Goal: Check status: Check status

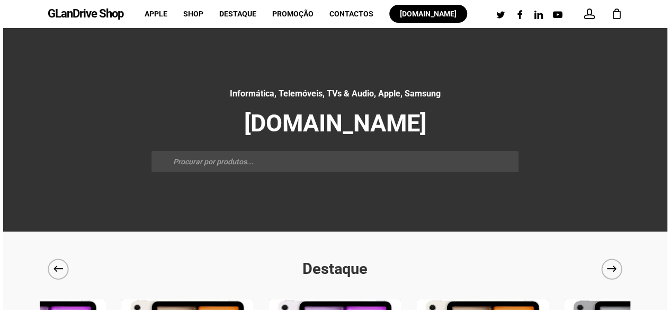
click at [583, 22] on li "account" at bounding box center [589, 14] width 13 height 28
click at [585, 16] on span at bounding box center [589, 13] width 11 height 11
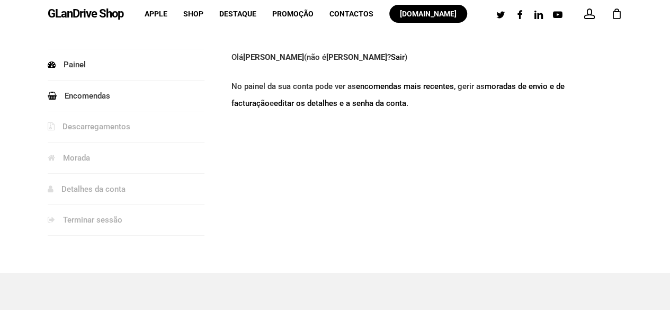
click at [109, 92] on link "Encomendas" at bounding box center [126, 95] width 157 height 31
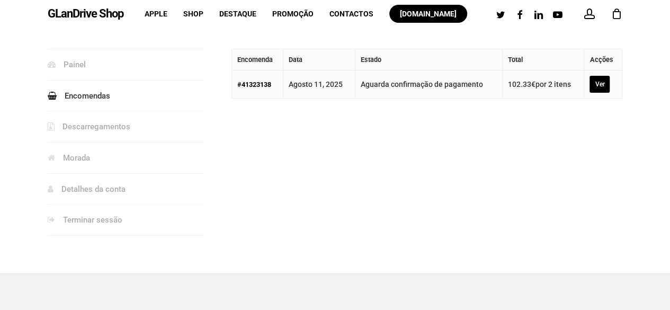
click at [596, 82] on link "Ver" at bounding box center [599, 84] width 20 height 17
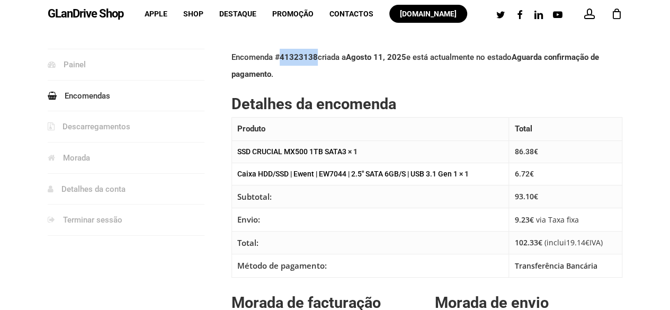
drag, startPoint x: 281, startPoint y: 55, endPoint x: 316, endPoint y: 52, distance: 35.5
click at [316, 52] on mark "41323138" at bounding box center [299, 57] width 38 height 10
copy mark "41323138"
click at [73, 64] on link "Painel" at bounding box center [126, 64] width 157 height 31
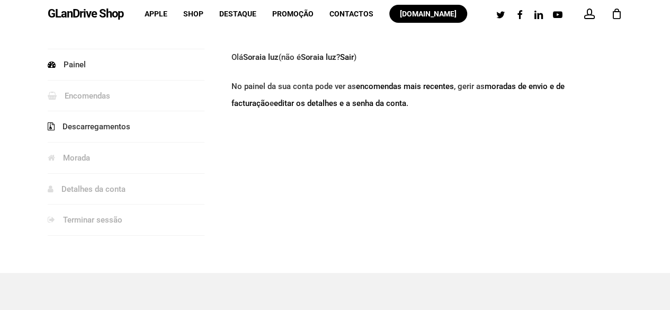
click at [92, 127] on link "Descarregamentos" at bounding box center [126, 126] width 157 height 31
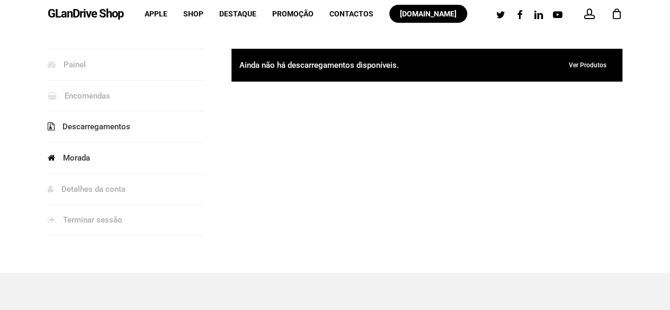
click at [90, 145] on link "Morada" at bounding box center [126, 157] width 157 height 31
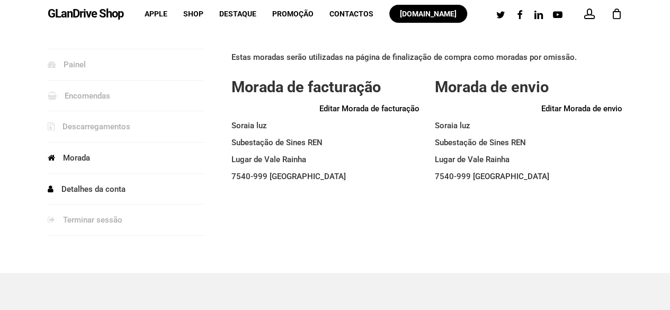
drag, startPoint x: 0, startPoint y: 0, endPoint x: 100, endPoint y: 186, distance: 210.8
click at [100, 186] on link "Detalhes da conta" at bounding box center [126, 189] width 157 height 31
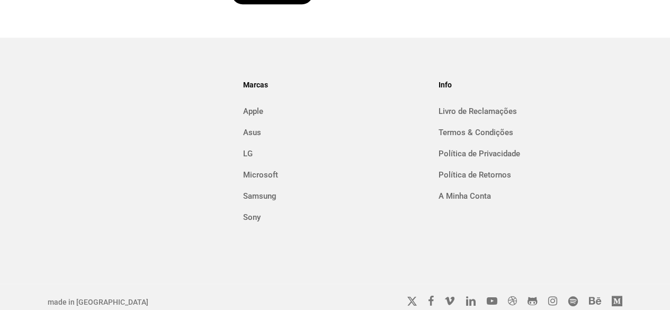
scroll to position [385, 0]
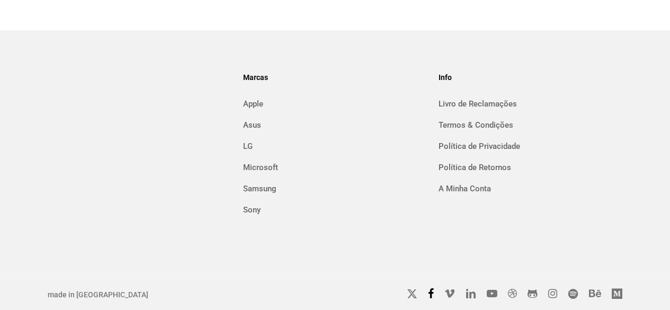
click at [432, 293] on icon at bounding box center [431, 293] width 6 height 11
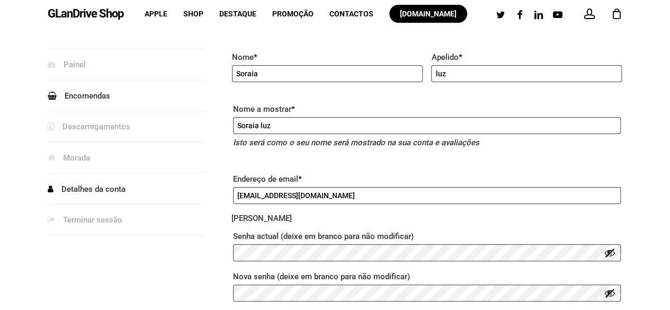
click at [96, 102] on link "Encomendas" at bounding box center [126, 95] width 157 height 31
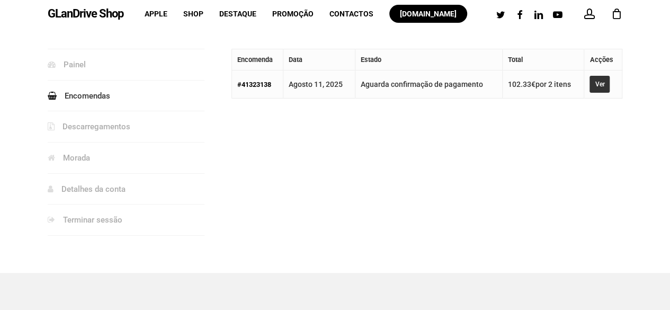
drag, startPoint x: 236, startPoint y: 82, endPoint x: 284, endPoint y: 82, distance: 47.7
click at [284, 82] on tr "#41323138 [DATE] Aguarda confirmação de pagamento 102.33 € por 2 itens Ver" at bounding box center [427, 84] width 390 height 28
copy tr "#41323138"
click at [247, 86] on link "#41323138" at bounding box center [254, 84] width 34 height 8
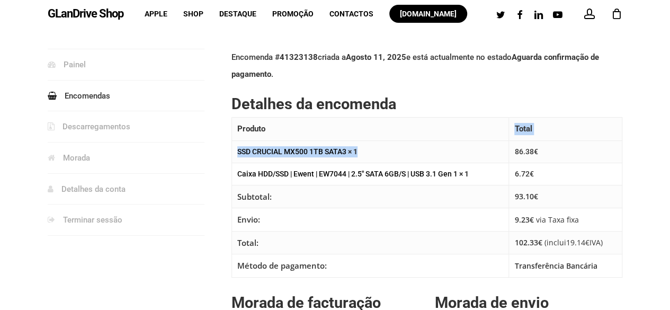
drag, startPoint x: 354, startPoint y: 138, endPoint x: 365, endPoint y: 141, distance: 11.6
click at [365, 141] on table "Produto Total SSD CRUCIAL MX500 1TB SATA3 × 1 86.38 € Caixa HDD/SSD | Ewent | E…" at bounding box center [426, 197] width 391 height 160
click at [447, 74] on p "Encomenda # 41323138 criada a Agosto 11, 2025 e está actualmente no estado Agua…" at bounding box center [426, 72] width 391 height 46
